Goal: Check status

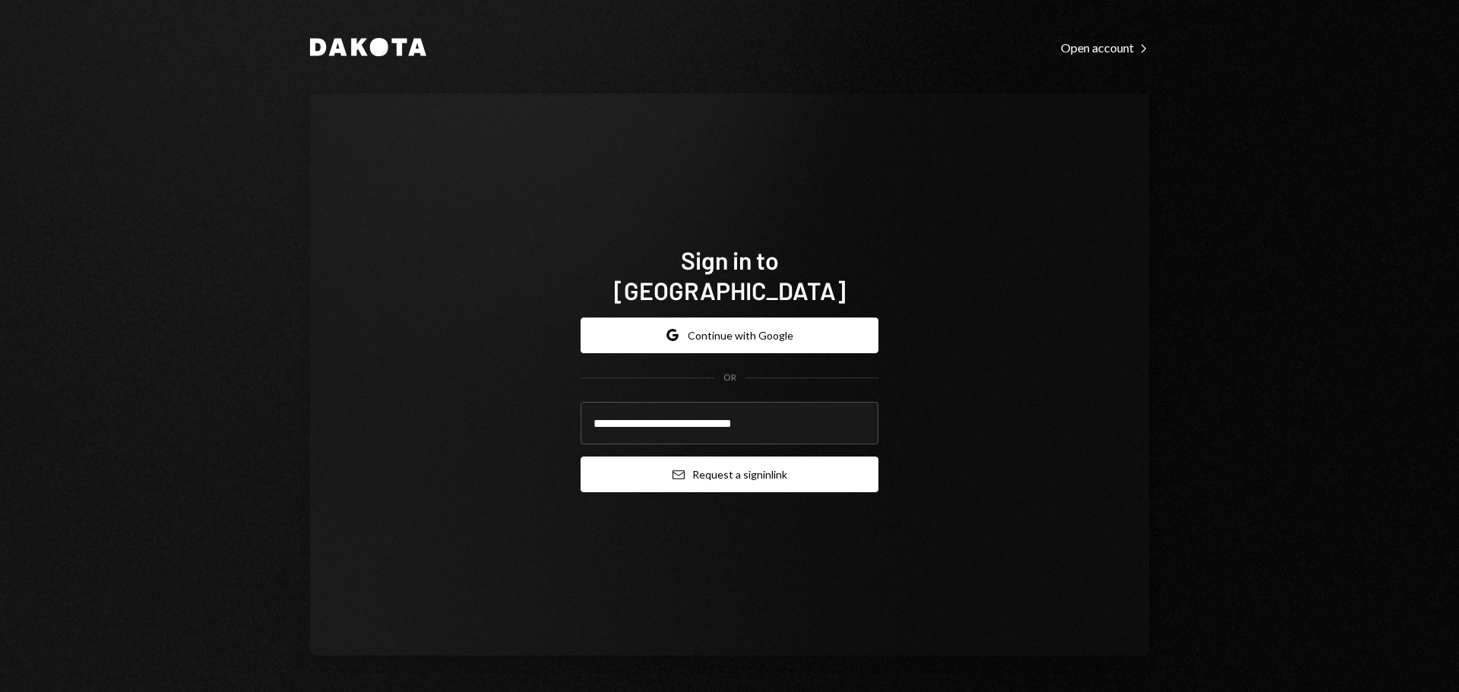
type input "**********"
click at [703, 468] on button "Email Request a sign in link" at bounding box center [730, 475] width 298 height 36
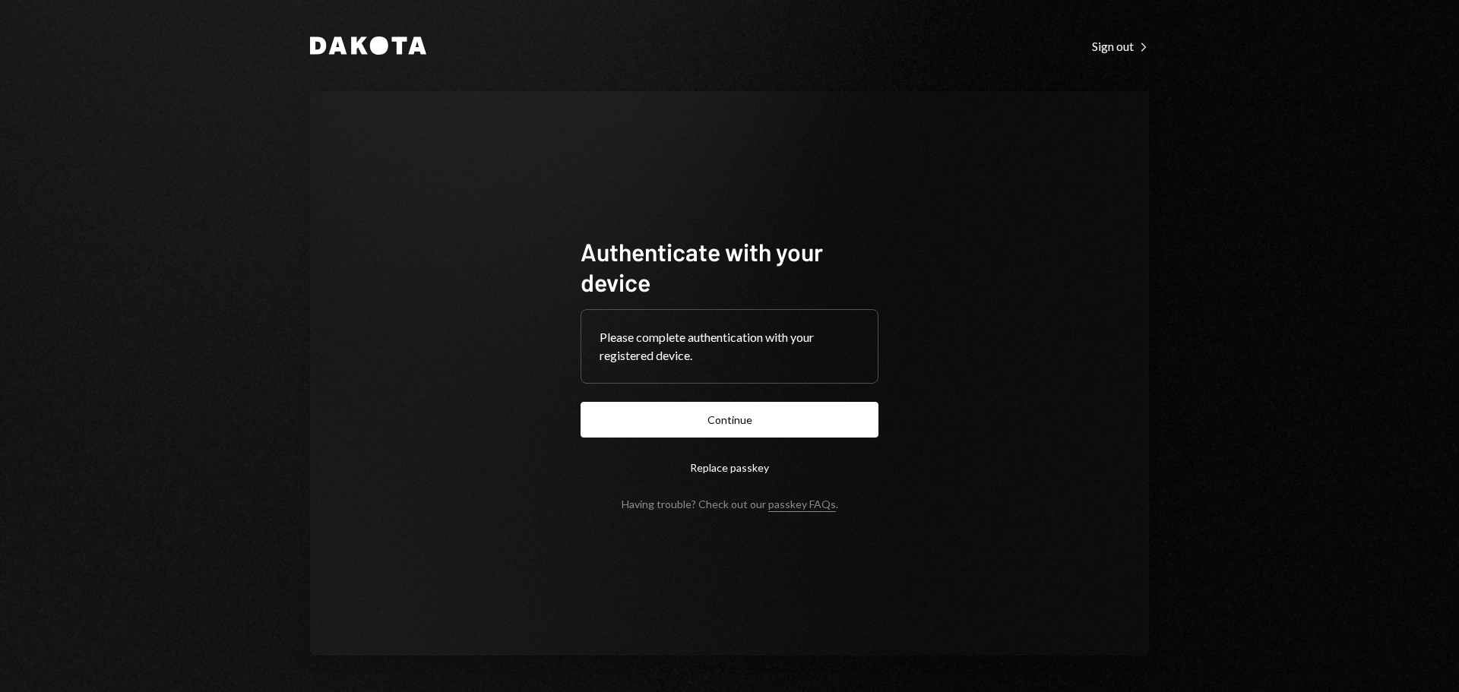
click at [711, 401] on form "Authenticate with your device Please complete authentication with your register…" at bounding box center [730, 373] width 298 height 274
click at [706, 417] on button "Continue" at bounding box center [730, 420] width 298 height 36
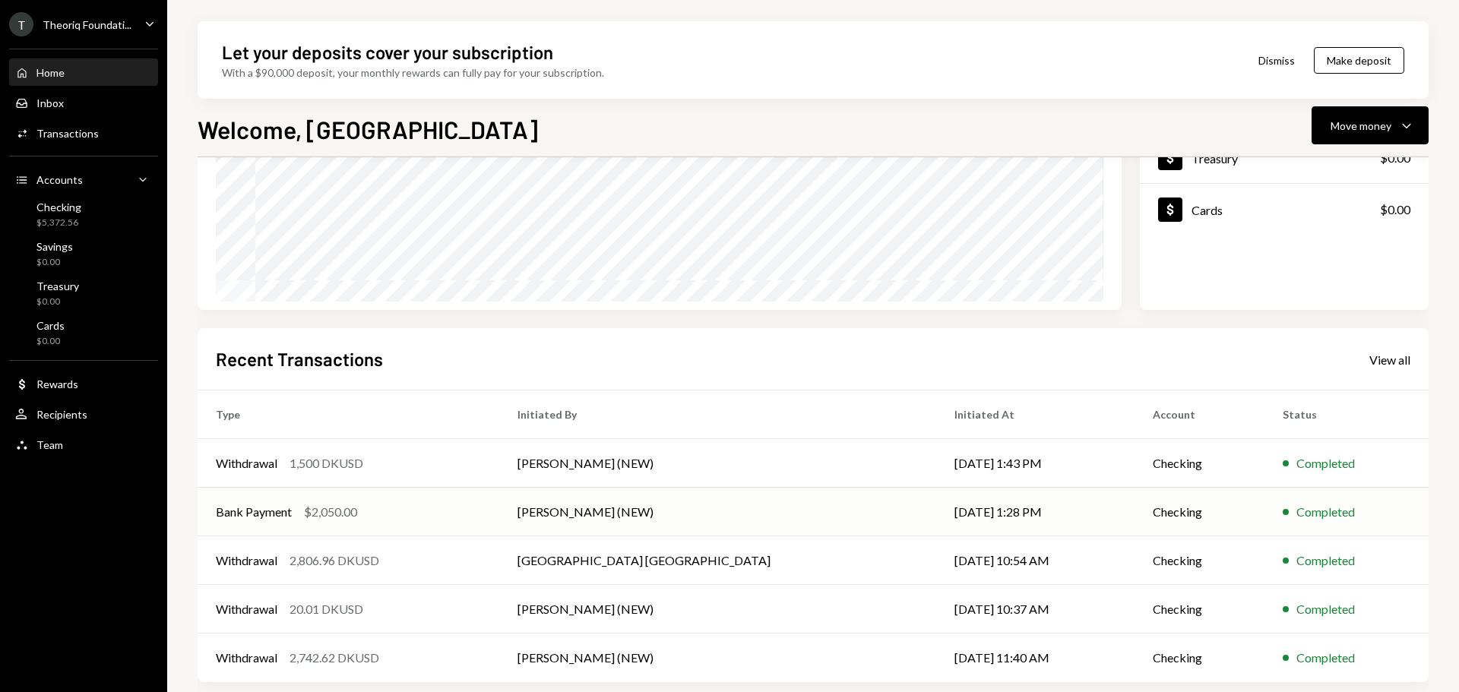
scroll to position [224, 0]
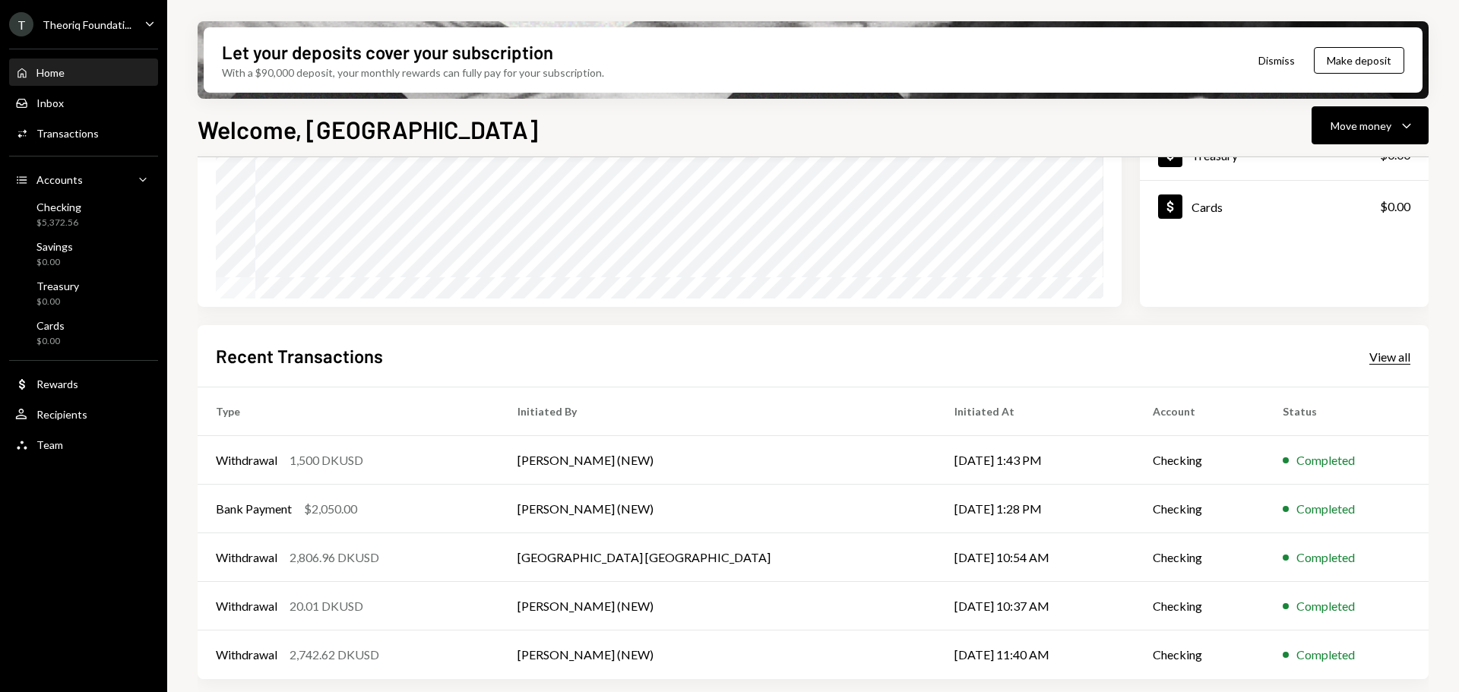
click at [1408, 354] on div "View all" at bounding box center [1390, 357] width 41 height 15
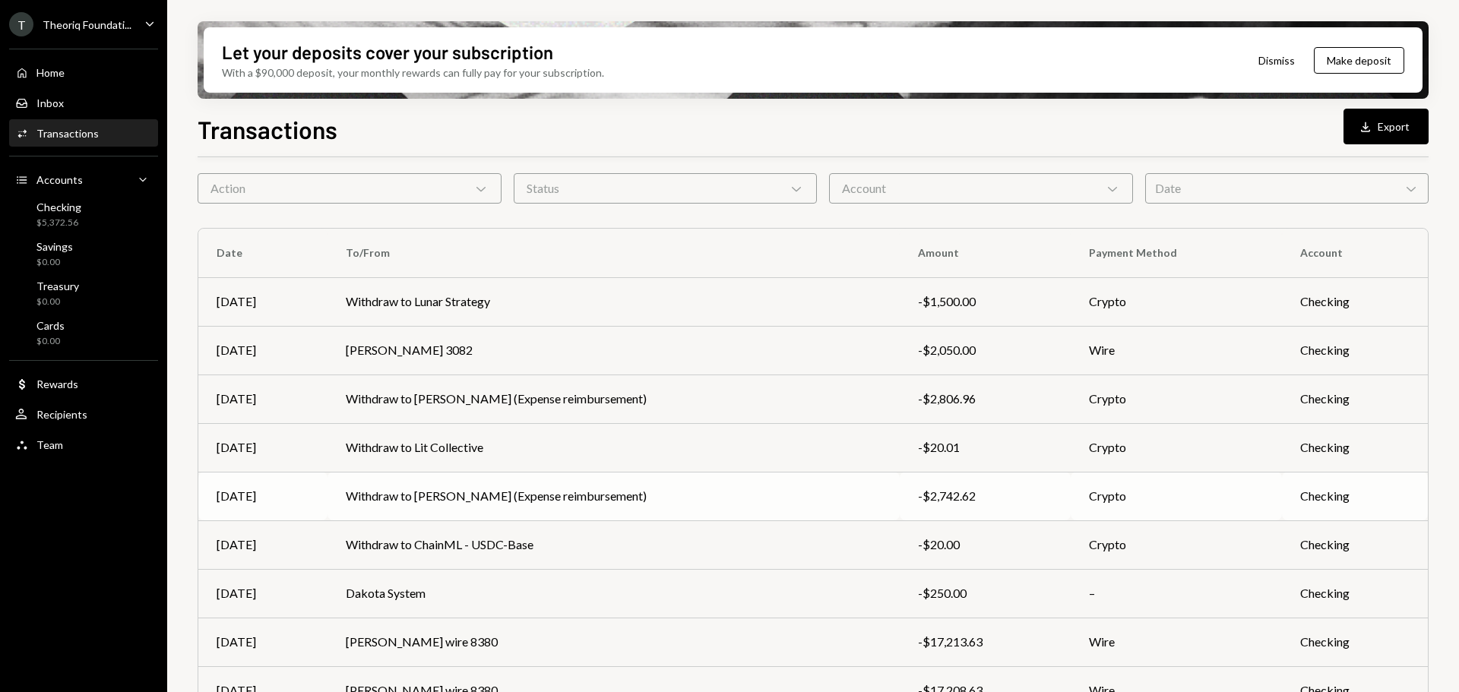
scroll to position [76, 0]
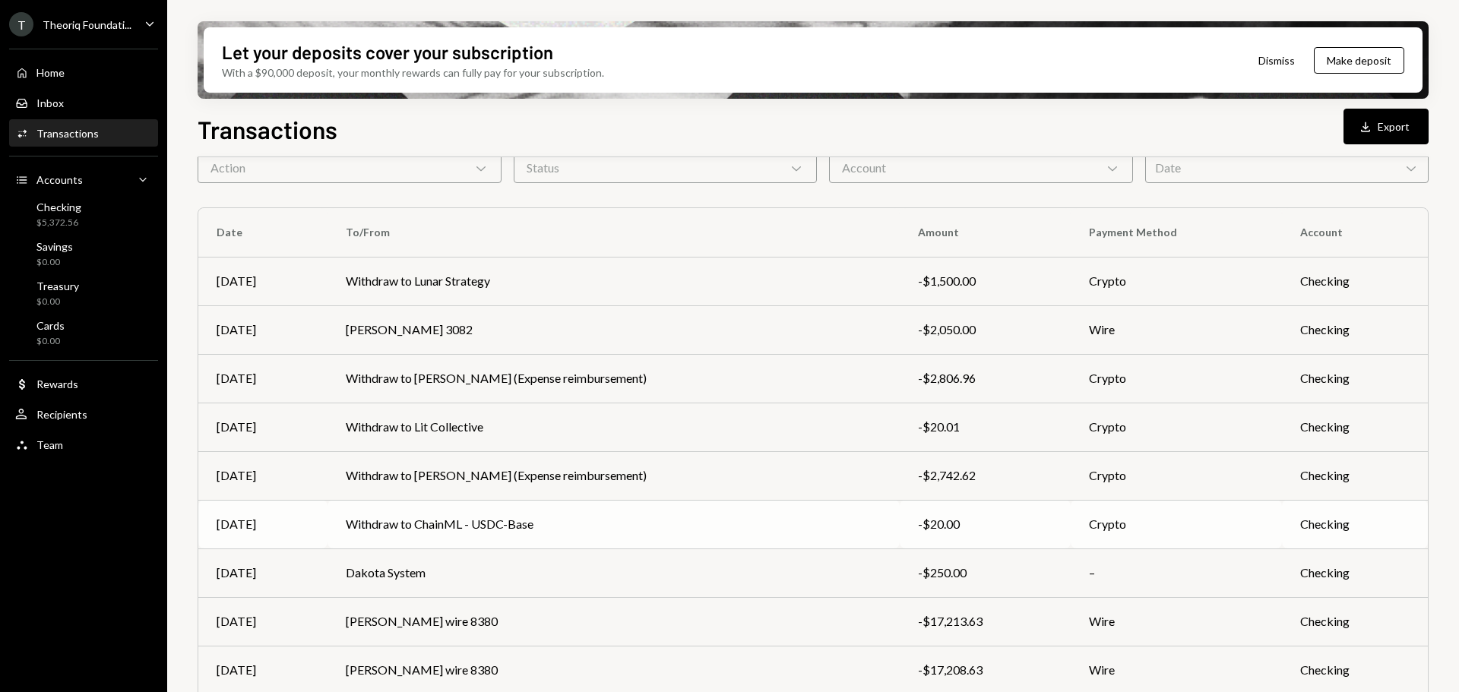
click at [654, 531] on td "Withdraw to ChainML - USDC-Base" at bounding box center [614, 524] width 572 height 49
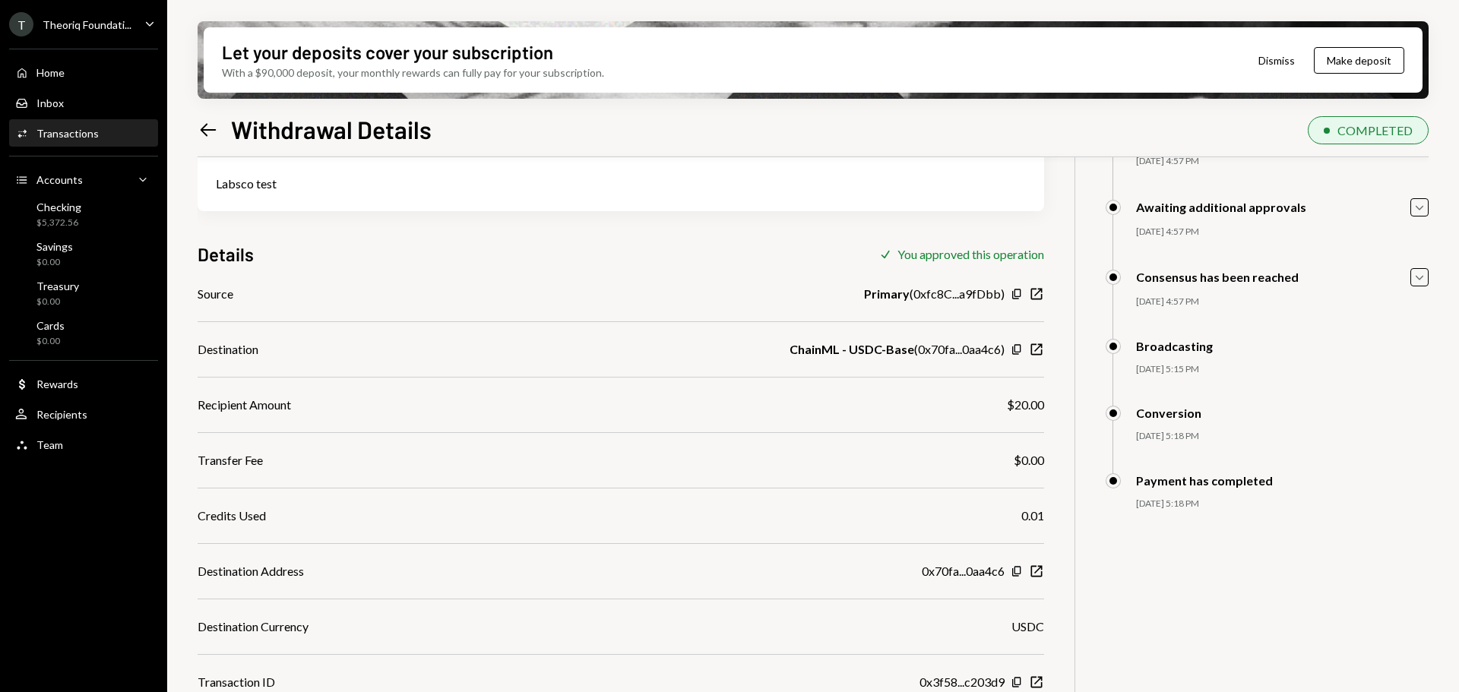
scroll to position [139, 0]
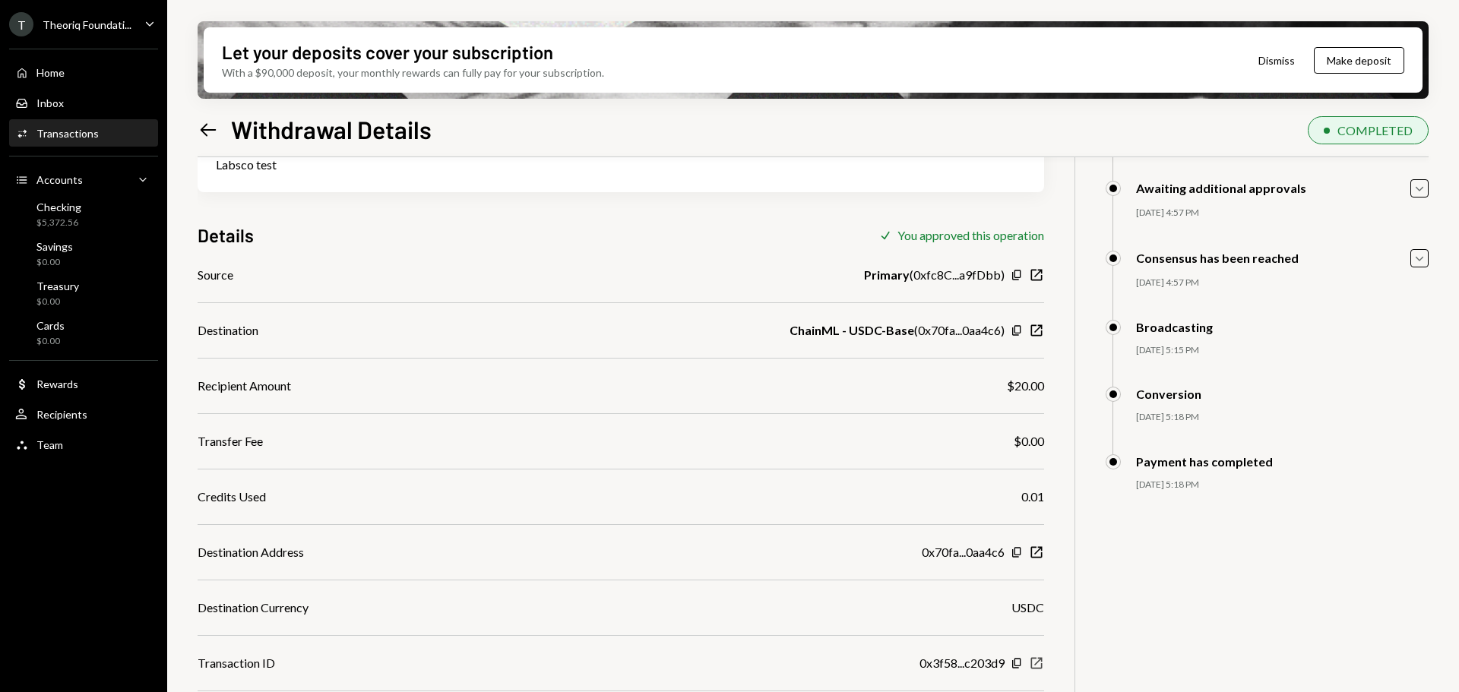
click at [1032, 659] on icon "button" at bounding box center [1037, 663] width 11 height 11
drag, startPoint x: 917, startPoint y: 331, endPoint x: 993, endPoint y: 334, distance: 75.4
click at [993, 334] on div "ChainML - USDC-Base ( 0x70fa...0aa4c6 )" at bounding box center [897, 331] width 215 height 18
click at [890, 332] on b "ChainML - USDC-Base" at bounding box center [852, 331] width 125 height 18
click at [217, 126] on icon "Left Arrow" at bounding box center [208, 129] width 21 height 21
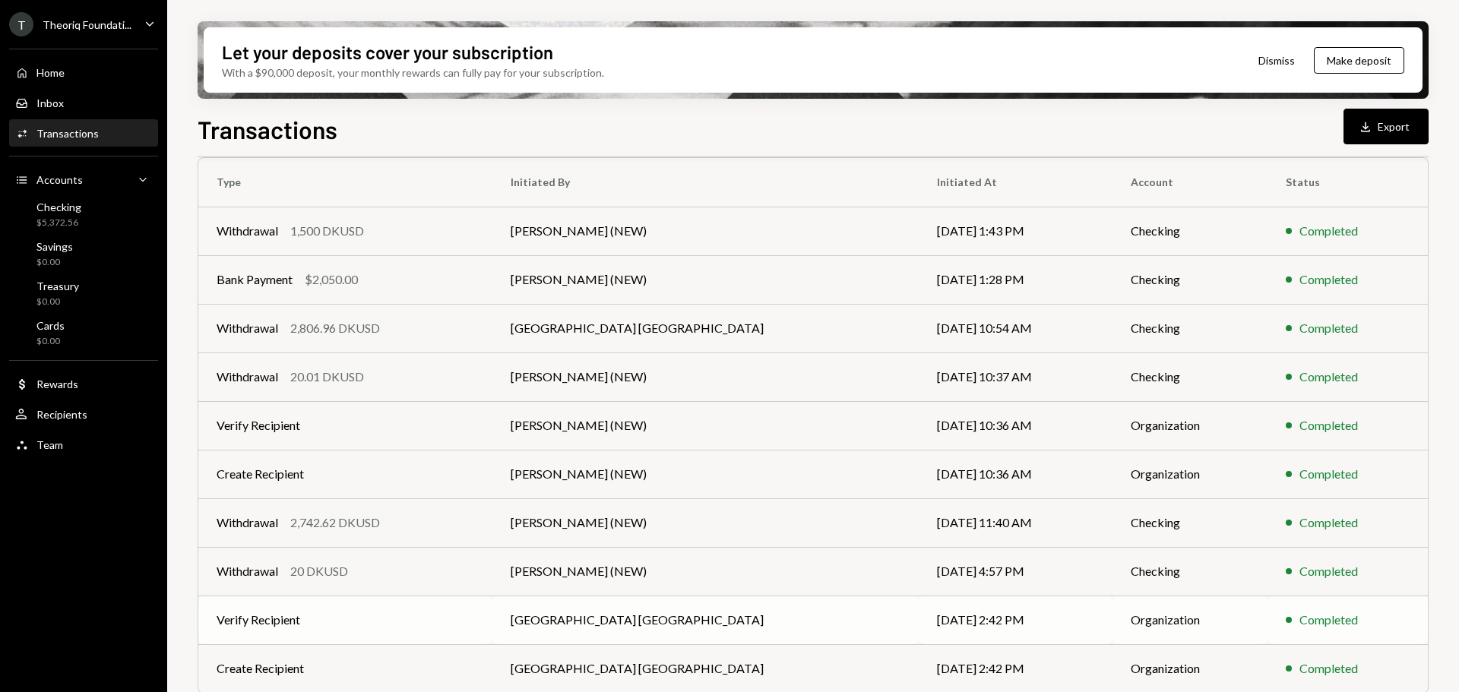
scroll to position [173, 0]
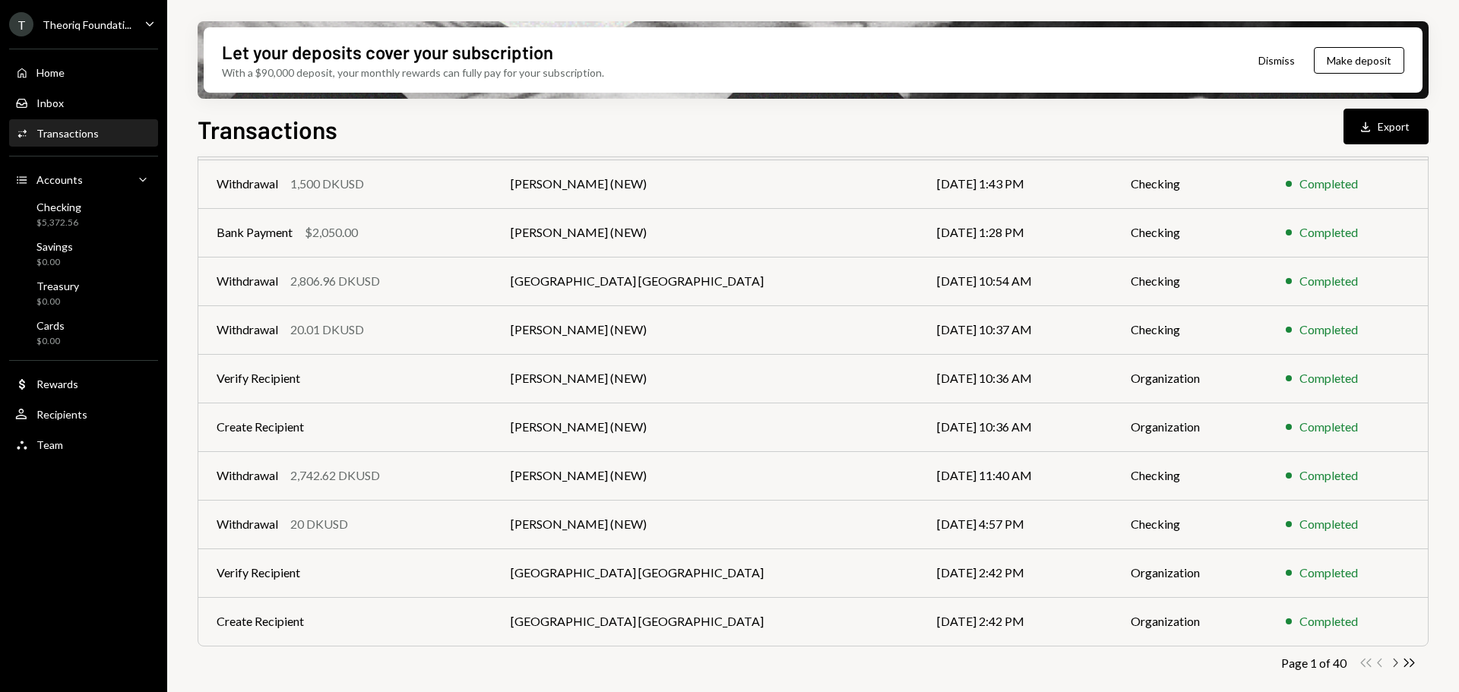
click at [1390, 664] on icon "Chevron Right" at bounding box center [1395, 663] width 14 height 14
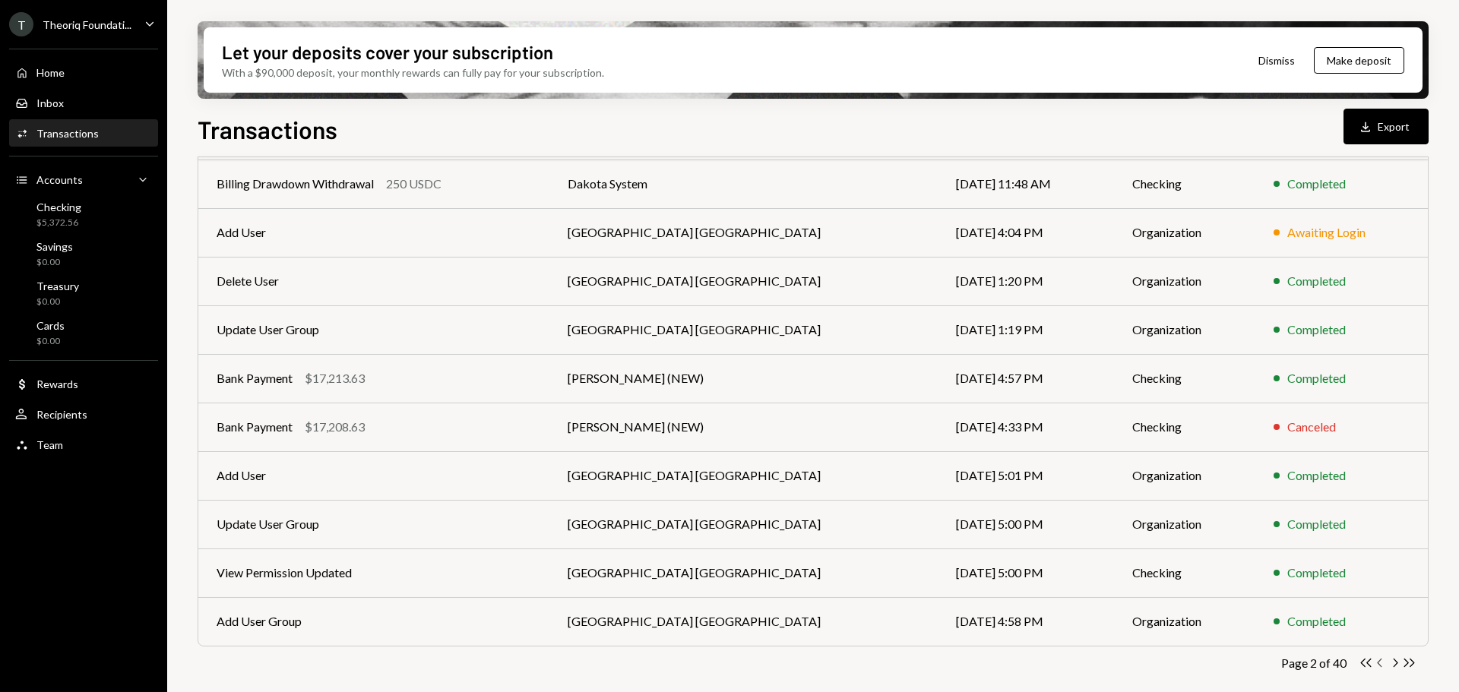
click at [1380, 665] on icon "button" at bounding box center [1379, 663] width 5 height 8
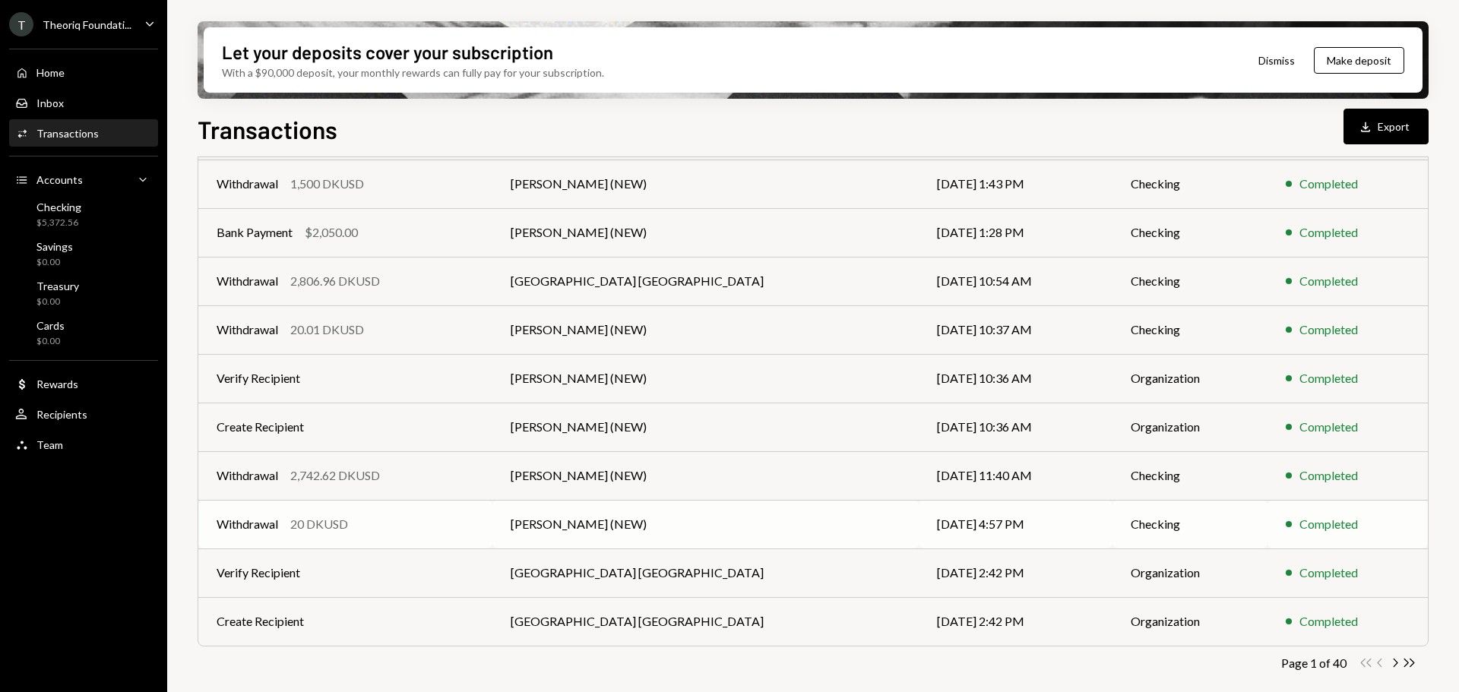
click at [345, 528] on div "20 DKUSD" at bounding box center [319, 524] width 58 height 18
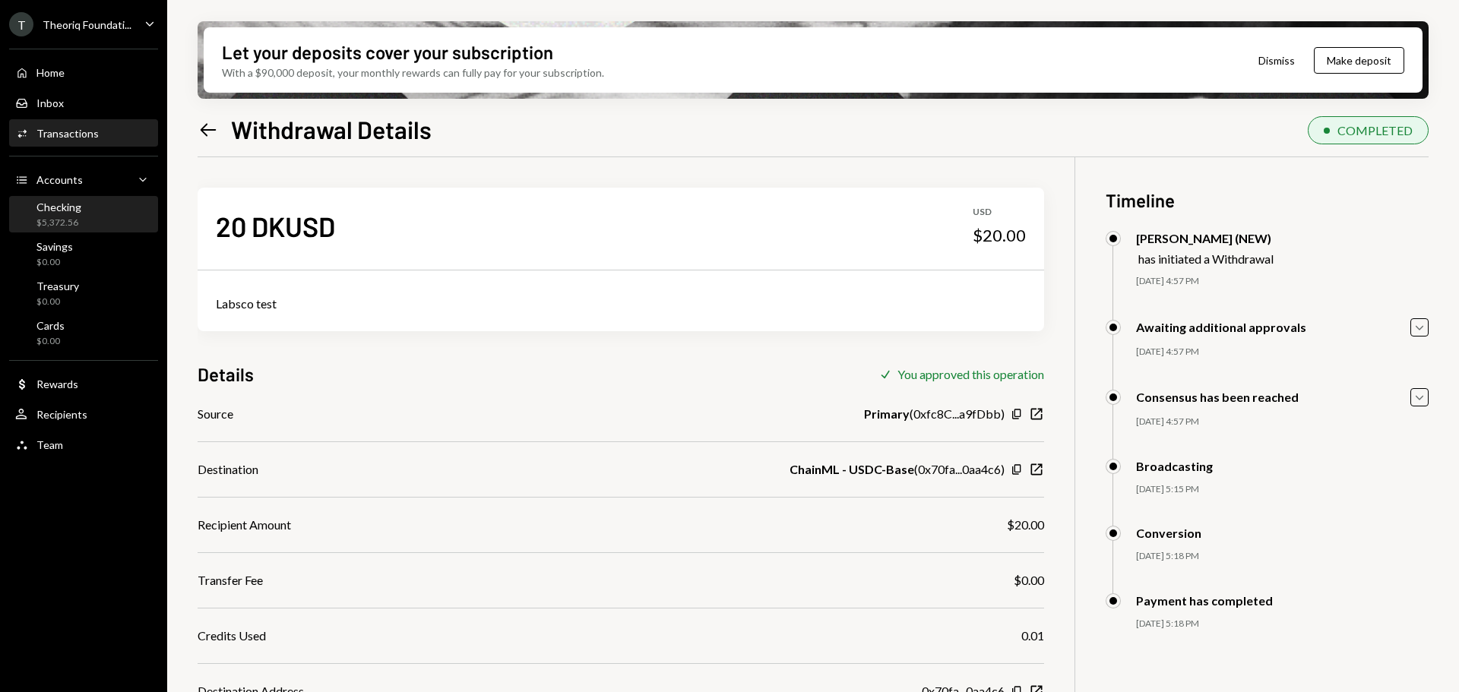
click at [59, 203] on div "Checking" at bounding box center [58, 207] width 45 height 13
